Goal: Check status: Check status

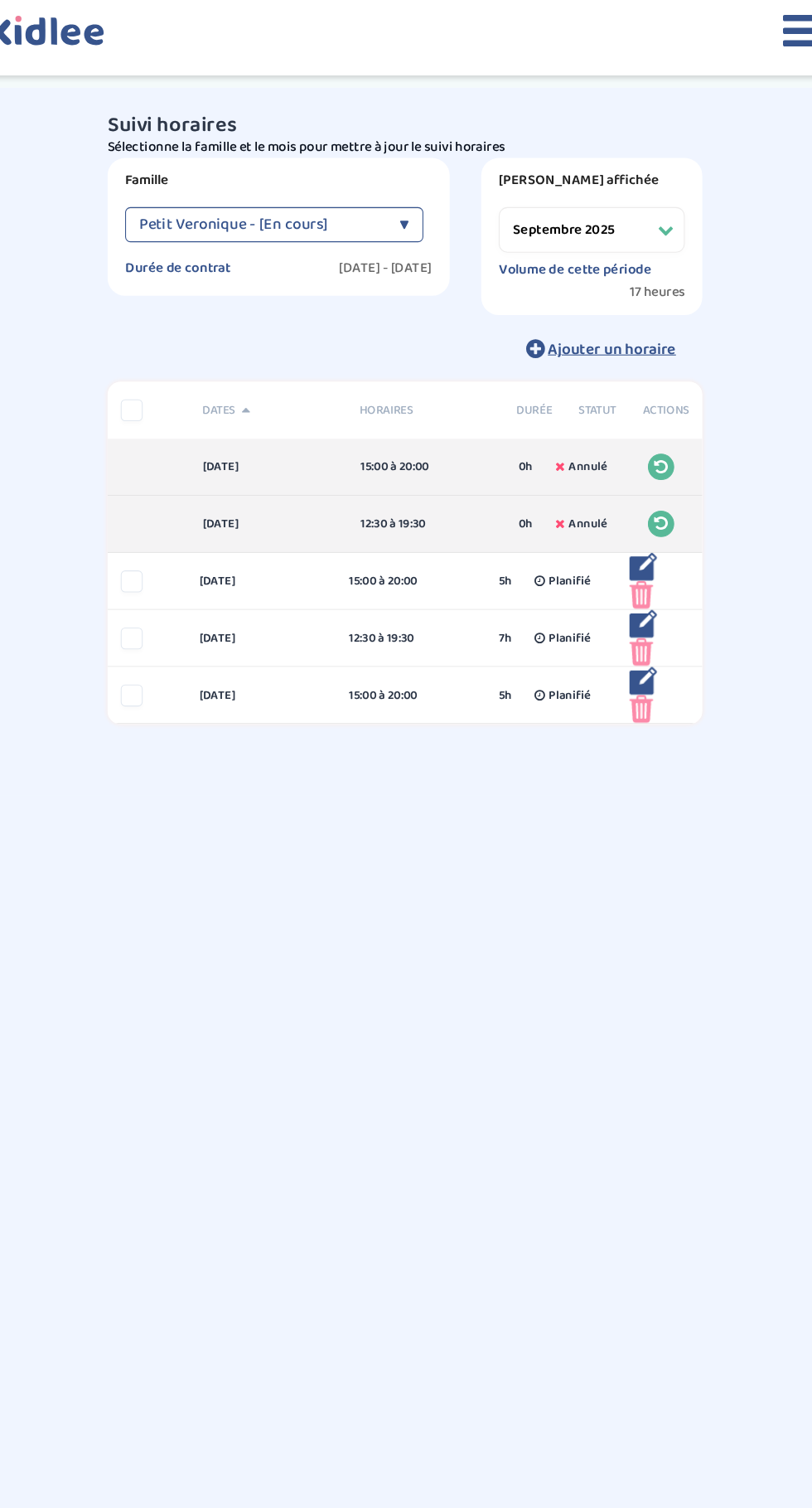
click at [615, 231] on select "Filtrer par mois septembre 2025 octobre 2025 novembre 2025 décembre 2025 janvie…" at bounding box center [582, 217] width 175 height 43
click at [495, 195] on select "Filtrer par mois septembre 2025 octobre 2025 novembre 2025 décembre 2025 janvie…" at bounding box center [582, 217] width 175 height 43
click at [645, 218] on select "Filtrer par mois septembre 2025 octobre 2025 novembre 2025 décembre 2025 janvie…" at bounding box center [582, 217] width 175 height 43
select select "novembre 2025"
click at [495, 195] on select "Filtrer par mois septembre 2025 octobre 2025 novembre 2025 décembre 2025 janvie…" at bounding box center [582, 217] width 175 height 43
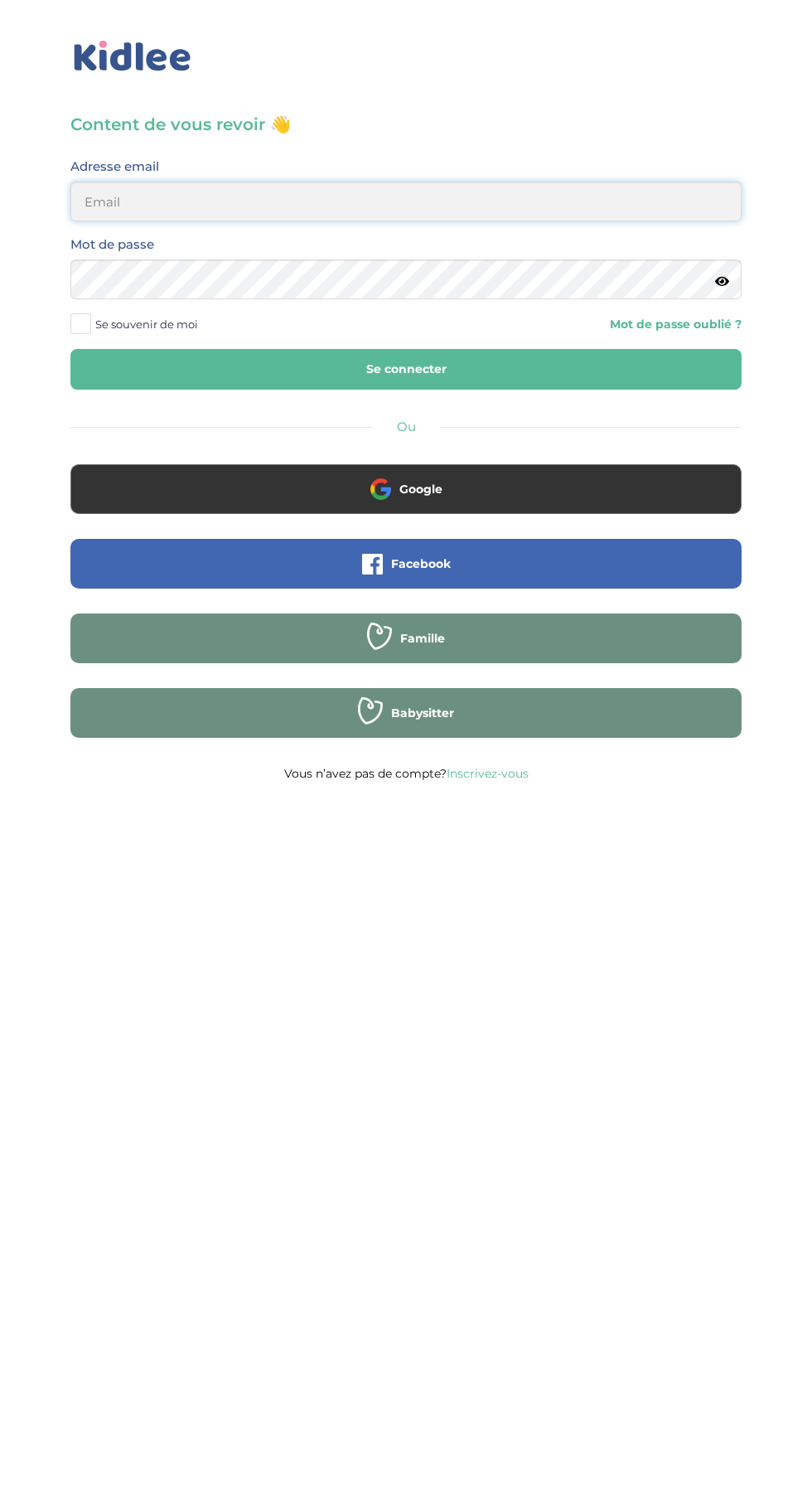
type input "mohagahlouz@gmail.com"
click at [71, 349] on button "Se connecter" at bounding box center [406, 369] width 672 height 41
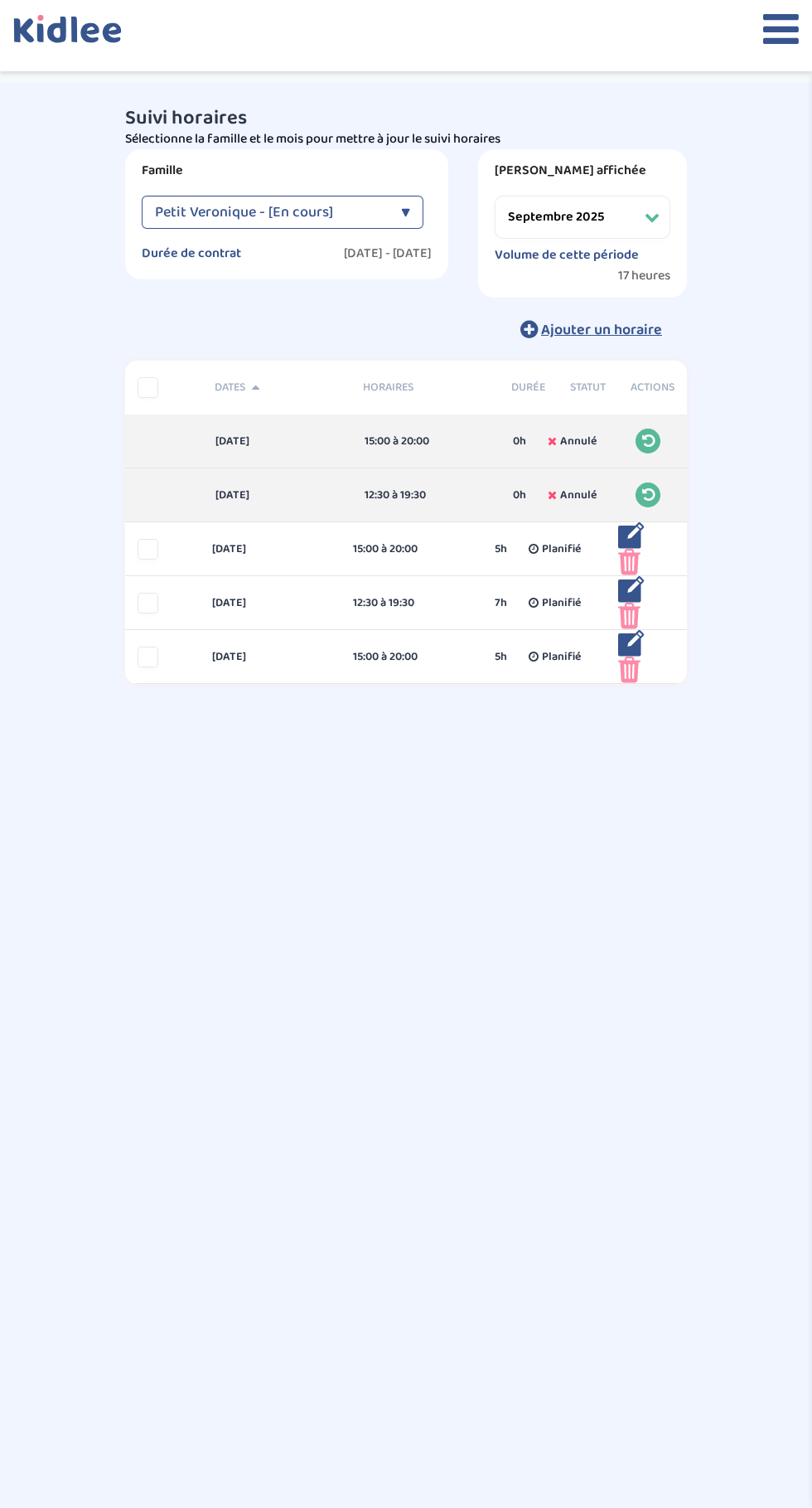
click at [604, 221] on select "Filtrer par mois septembre 2025 octobre 2025 novembre 2025 décembre 2025 janvie…" at bounding box center [582, 217] width 175 height 43
click at [495, 195] on select "Filtrer par mois septembre 2025 octobre 2025 novembre 2025 décembre 2025 janvie…" at bounding box center [582, 217] width 175 height 43
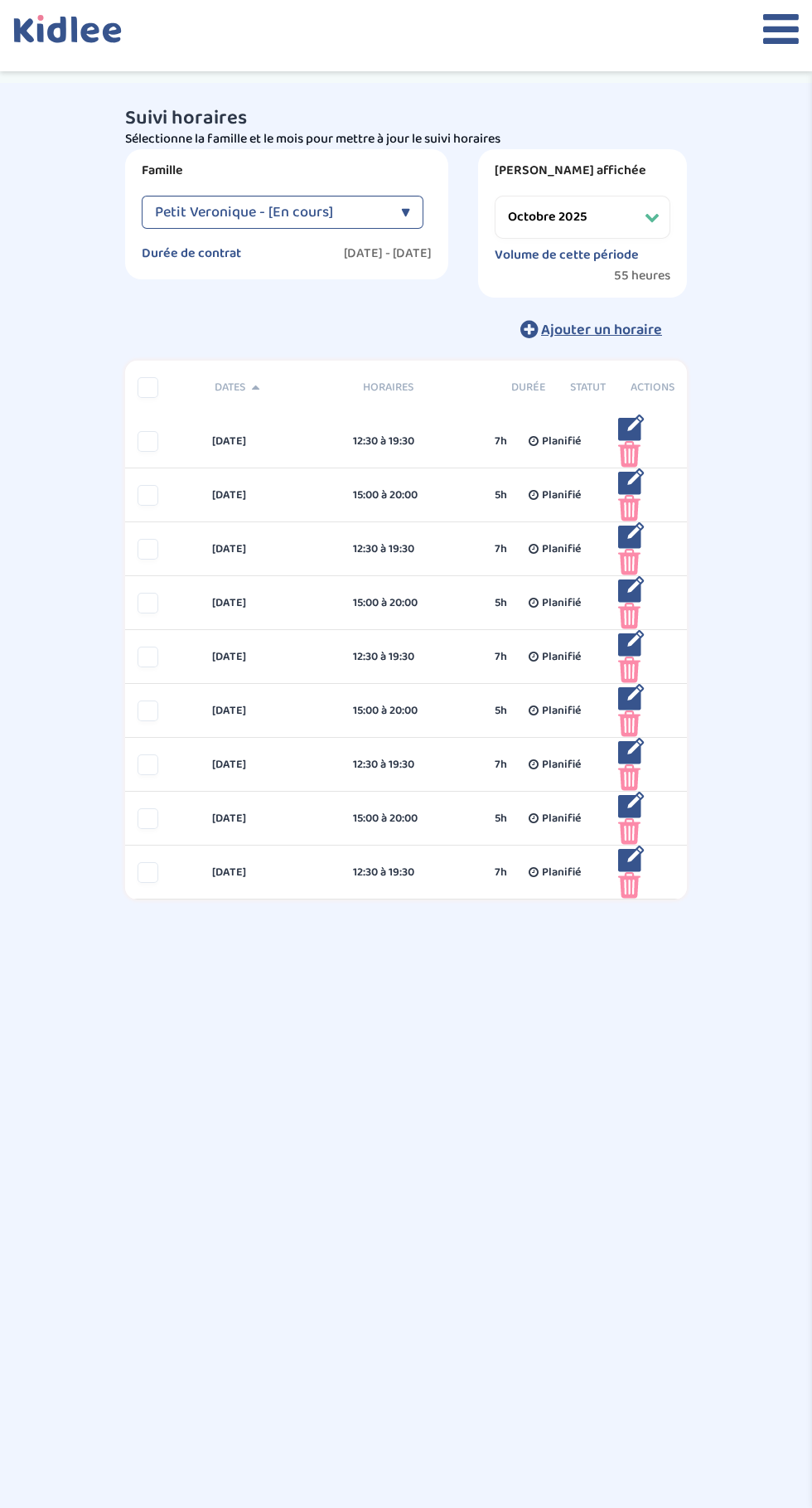
click at [616, 219] on select "Filtrer par mois septembre 2025 octobre 2025 novembre 2025 décembre 2025 janvie…" at bounding box center [582, 217] width 175 height 43
click at [495, 195] on select "Filtrer par mois septembre 2025 octobre 2025 novembre 2025 décembre 2025 janvie…" at bounding box center [582, 217] width 175 height 43
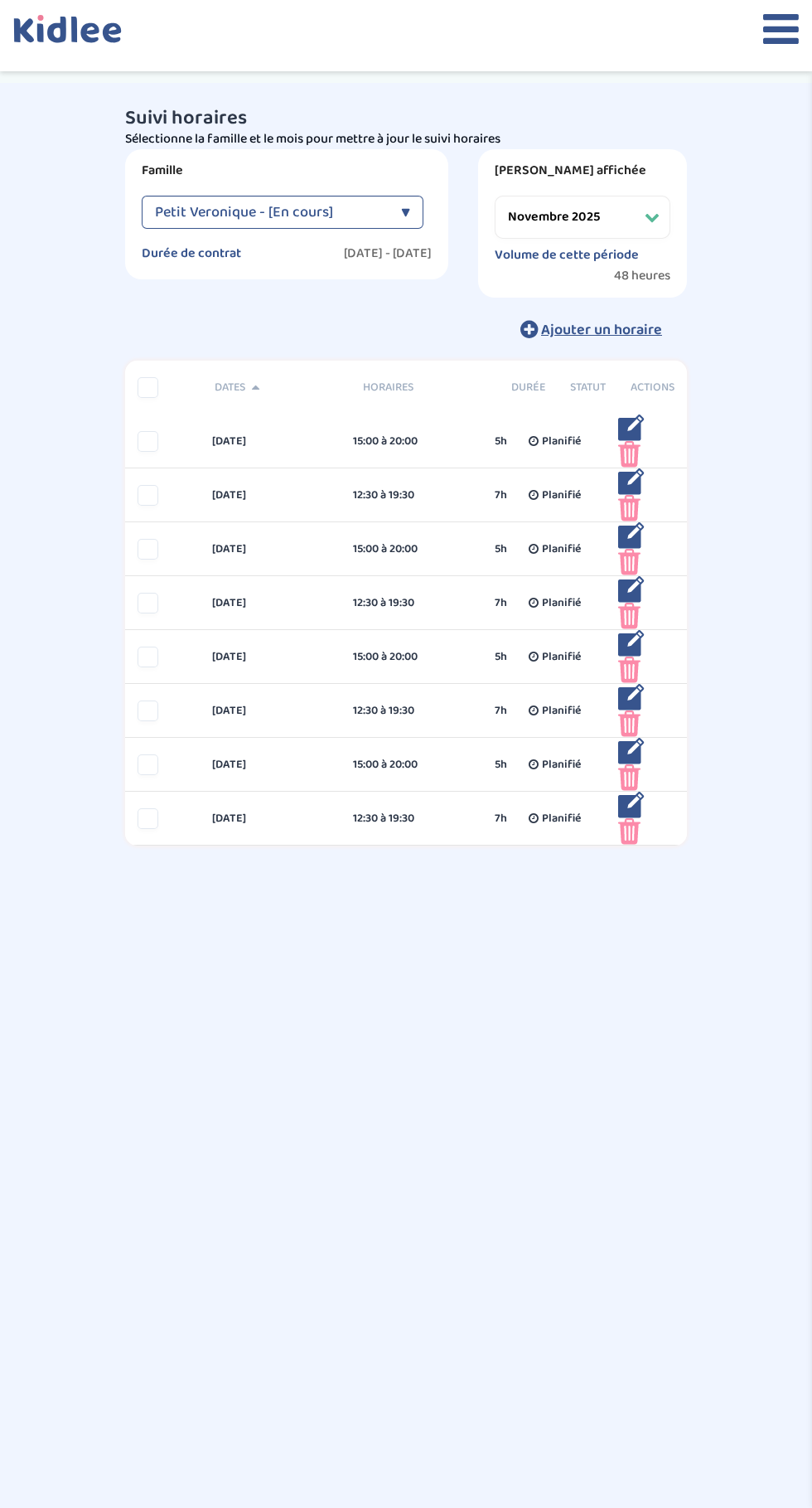
click at [614, 224] on select "Filtrer par mois septembre 2025 octobre 2025 novembre 2025 décembre 2025 janvie…" at bounding box center [582, 217] width 175 height 43
click at [624, 215] on select "Filtrer par mois septembre 2025 octobre 2025 novembre 2025 décembre 2025 janvie…" at bounding box center [582, 217] width 175 height 43
select select "décembre 2025"
click at [495, 195] on select "Filtrer par mois septembre 2025 octobre 2025 novembre 2025 décembre 2025 janvie…" at bounding box center [582, 217] width 175 height 43
